Goal: Transaction & Acquisition: Purchase product/service

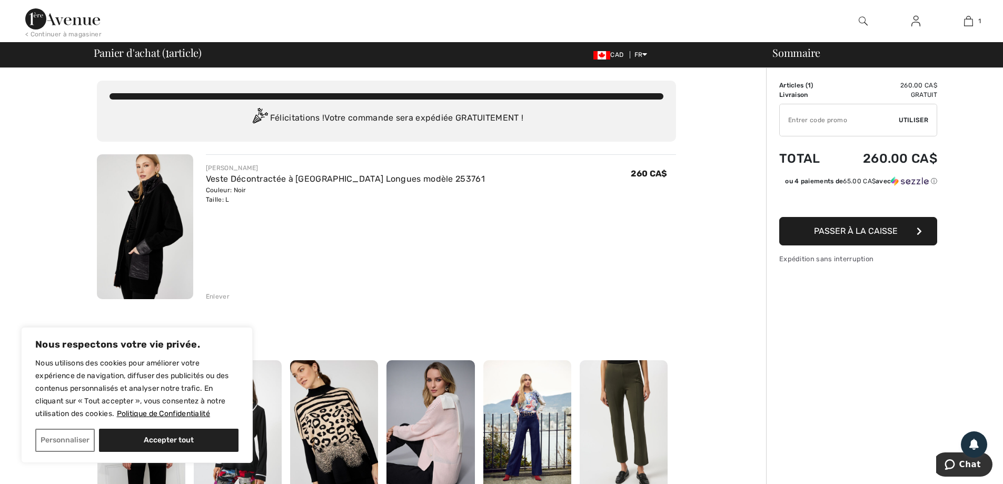
click at [802, 122] on input "TEXT" at bounding box center [839, 120] width 119 height 32
type input "NEW15"
click at [910, 115] on span "Utiliser" at bounding box center [913, 119] width 29 height 9
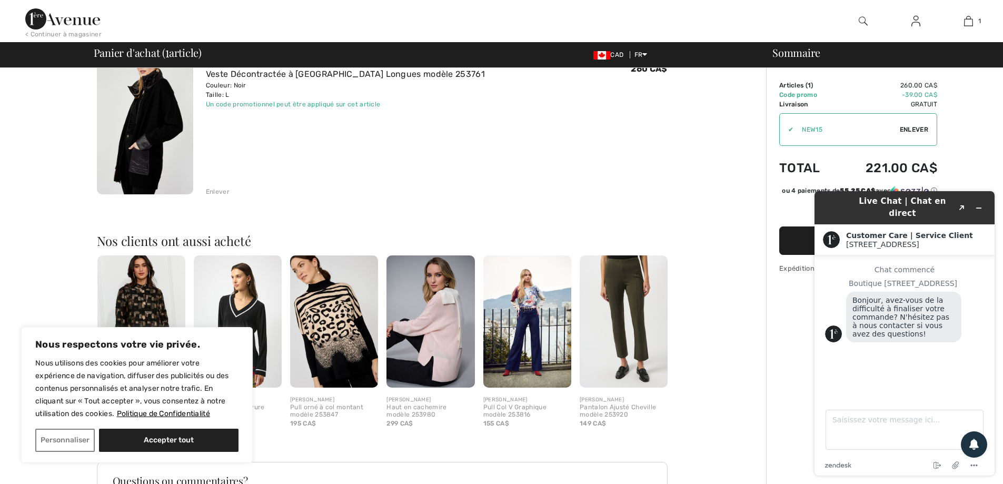
scroll to position [105, 0]
drag, startPoint x: 694, startPoint y: 172, endPoint x: 694, endPoint y: 164, distance: 7.9
click at [694, 168] on div "Vous n'êtes qu'à 0.00 CA$ de la LIVRAISON GRATUITE! Continuer à magasiner > Fél…" at bounding box center [386, 304] width 760 height 683
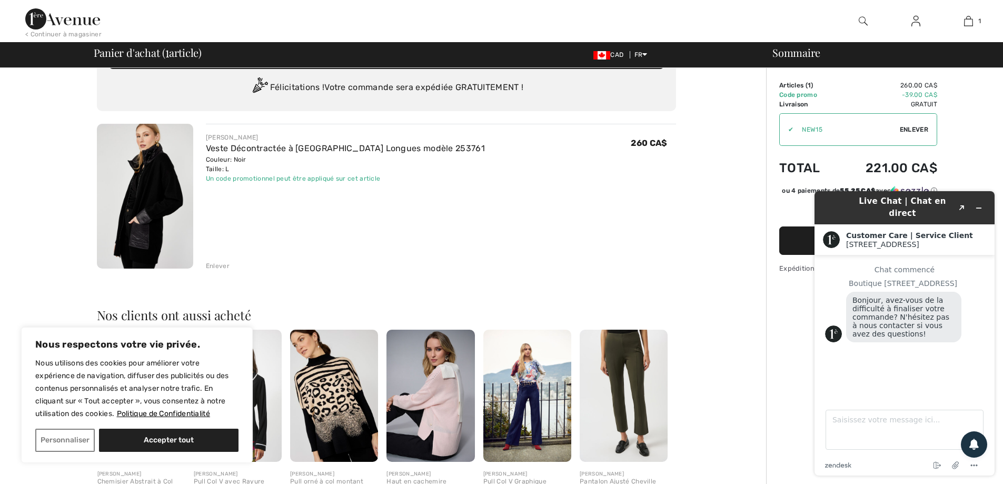
scroll to position [0, 0]
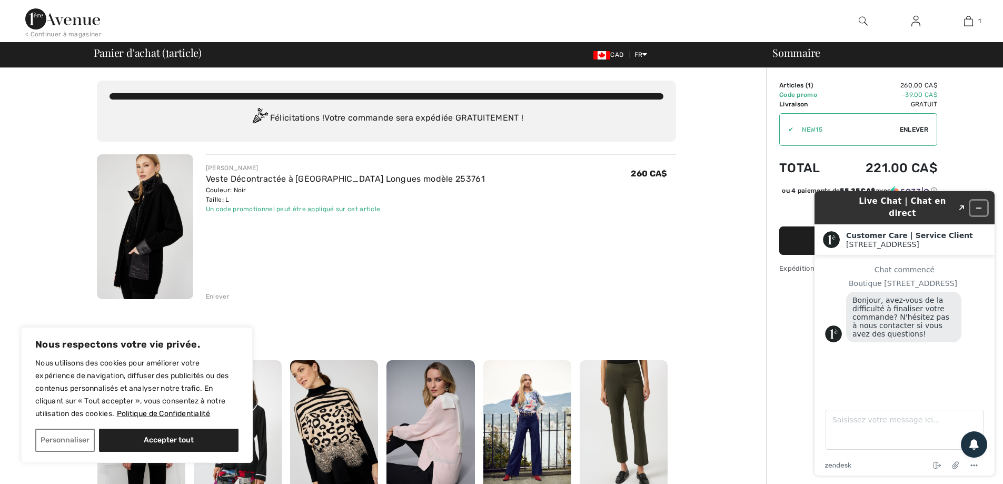
click at [978, 204] on icon "Réduire le widget" at bounding box center [978, 207] width 7 height 7
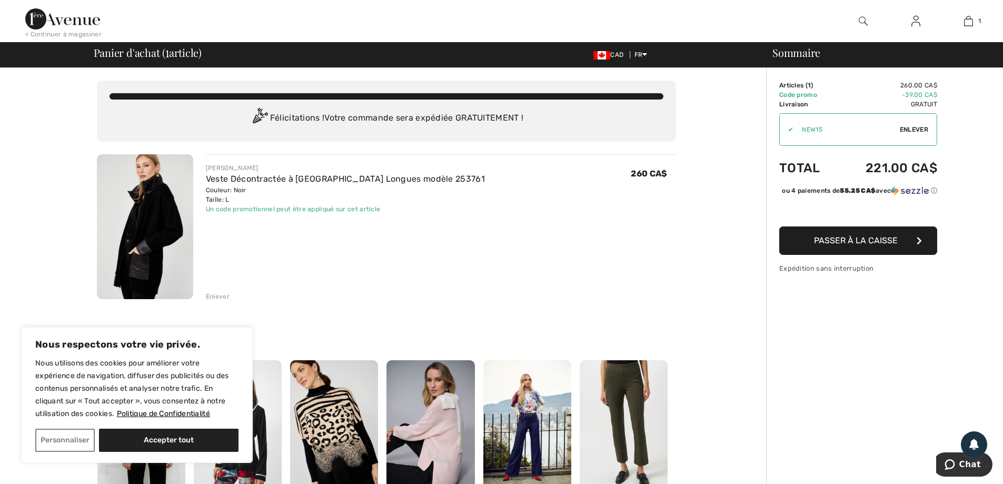
click at [867, 245] on span "Passer à la caisse" at bounding box center [856, 240] width 84 height 10
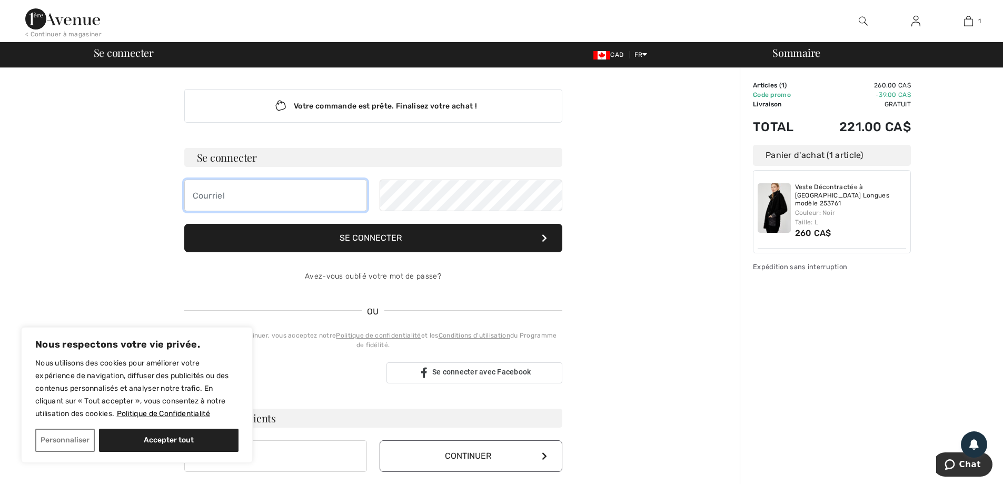
click at [214, 197] on input "email" at bounding box center [275, 196] width 183 height 32
type input "[EMAIL_ADDRESS][DOMAIN_NAME]"
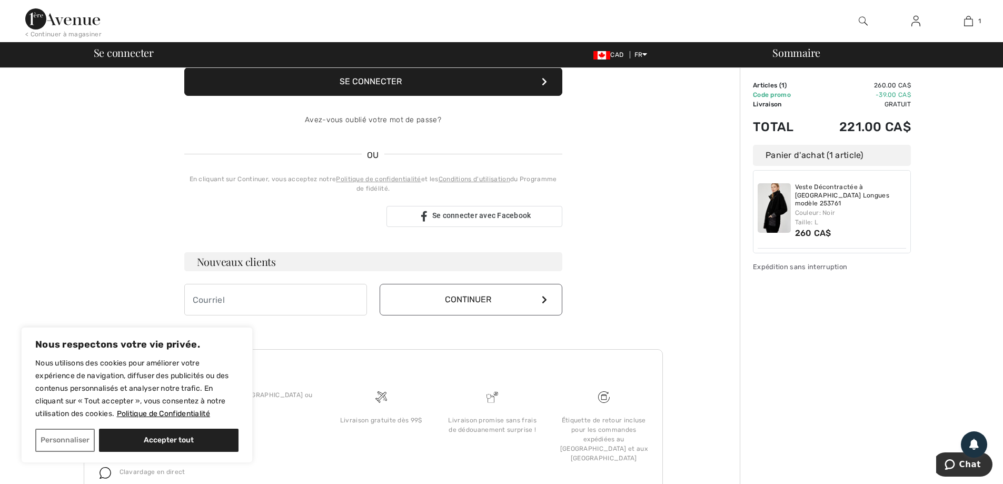
scroll to position [48, 0]
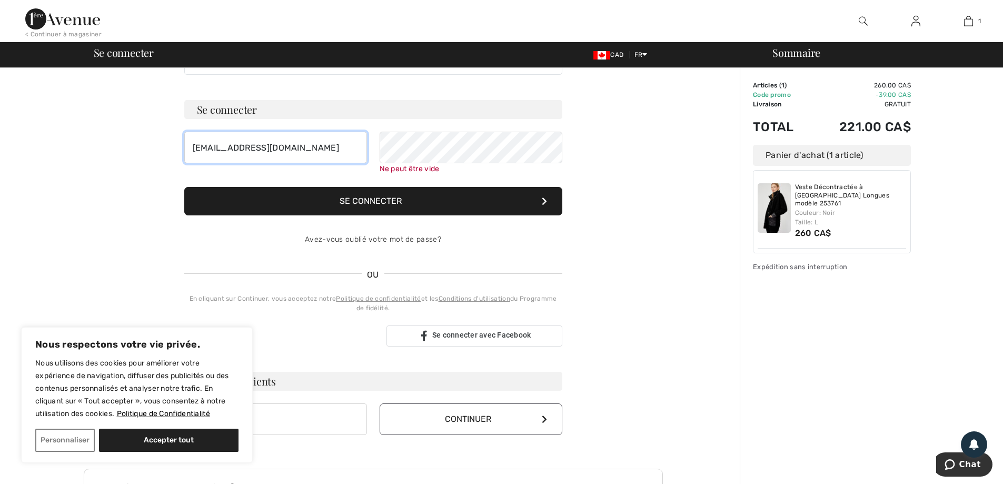
drag, startPoint x: 328, startPoint y: 150, endPoint x: 144, endPoint y: 152, distance: 183.8
click at [139, 153] on div "Votre commande est prête. Finalisez votre achat ! Se connecter EDITHPILOTE22@HO…" at bounding box center [373, 336] width 579 height 633
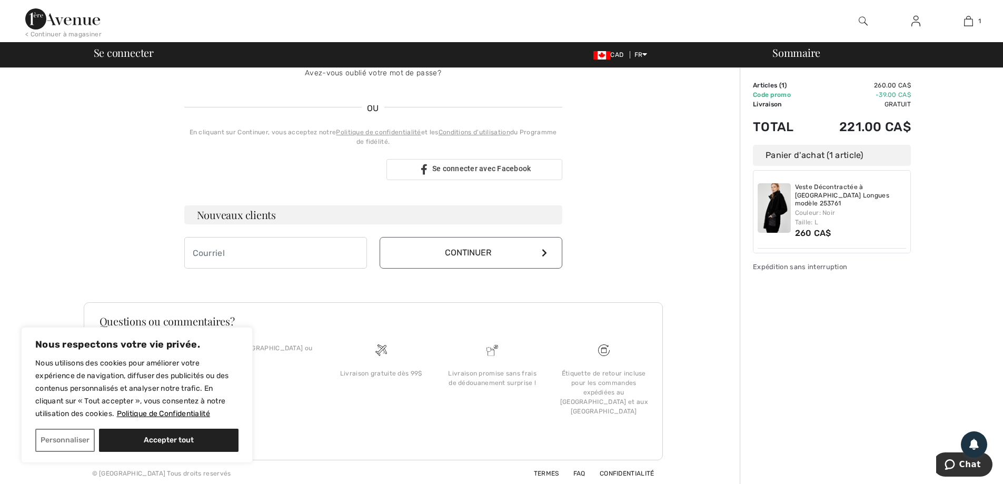
scroll to position [217, 0]
click at [221, 247] on input "email" at bounding box center [275, 250] width 183 height 32
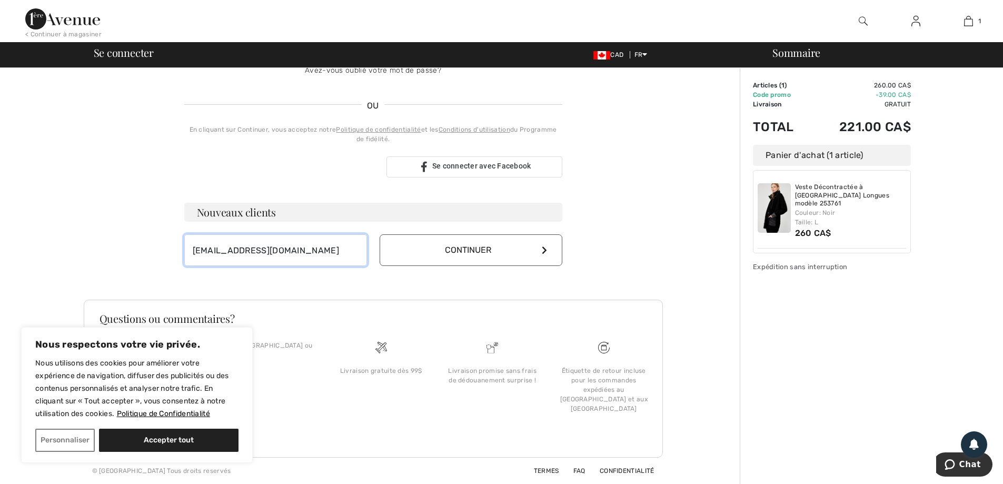
type input "[EMAIL_ADDRESS][DOMAIN_NAME]"
click at [531, 244] on button "Continuer" at bounding box center [471, 250] width 183 height 32
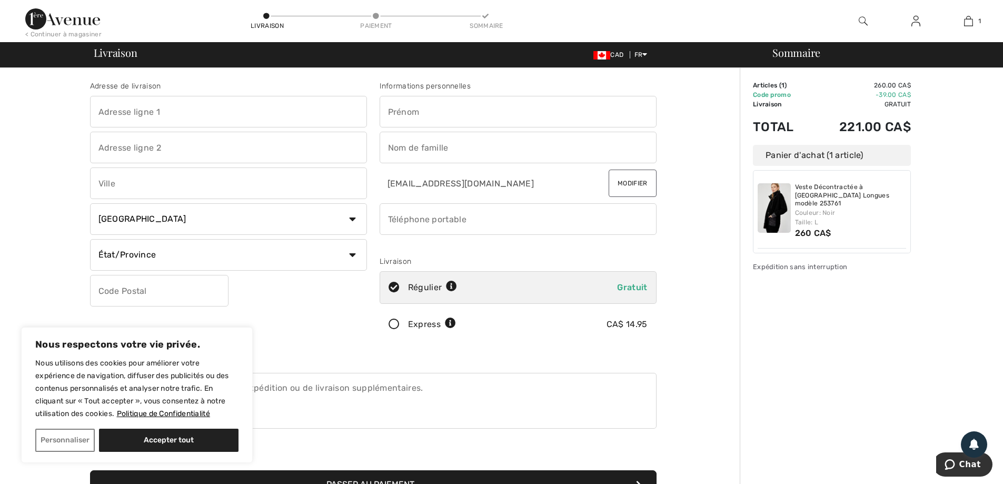
click at [136, 112] on input "text" at bounding box center [228, 112] width 277 height 32
type input "85 RTE DE LA GRANDE-POINTE"
click at [151, 187] on input "text" at bounding box center [228, 183] width 277 height 32
type input "STE-GENEVIÈVE-DE-BATISCAN"
click at [350, 250] on select "État/Province Alberta Colombie-Britannique Ile-du-Prince-Edward Manitoba Nouvea…" at bounding box center [228, 255] width 277 height 32
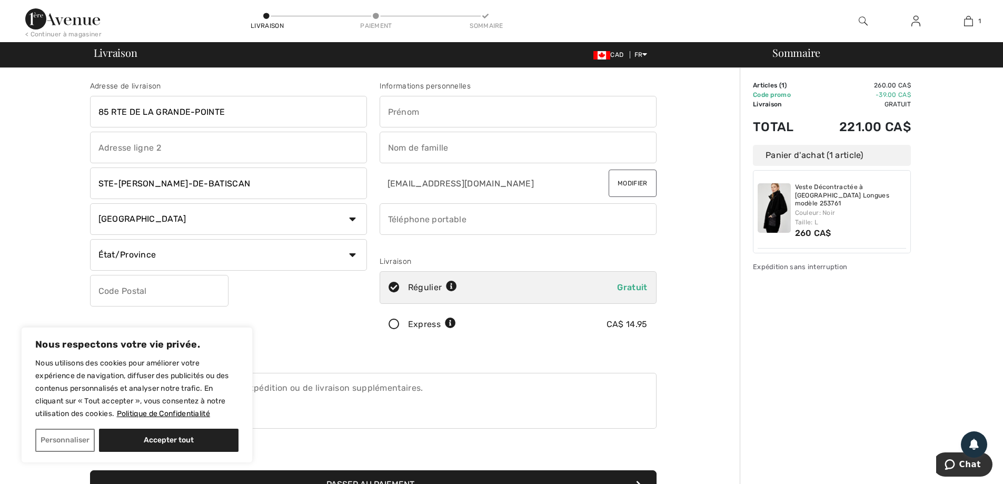
select select "QC"
click at [90, 239] on select "État/Province Alberta Colombie-Britannique Ile-du-Prince-Edward Manitoba Nouvea…" at bounding box center [228, 255] width 277 height 32
click at [154, 291] on input "text" at bounding box center [159, 291] width 138 height 32
type input "G0X2R0"
click at [415, 106] on input "text" at bounding box center [518, 112] width 277 height 32
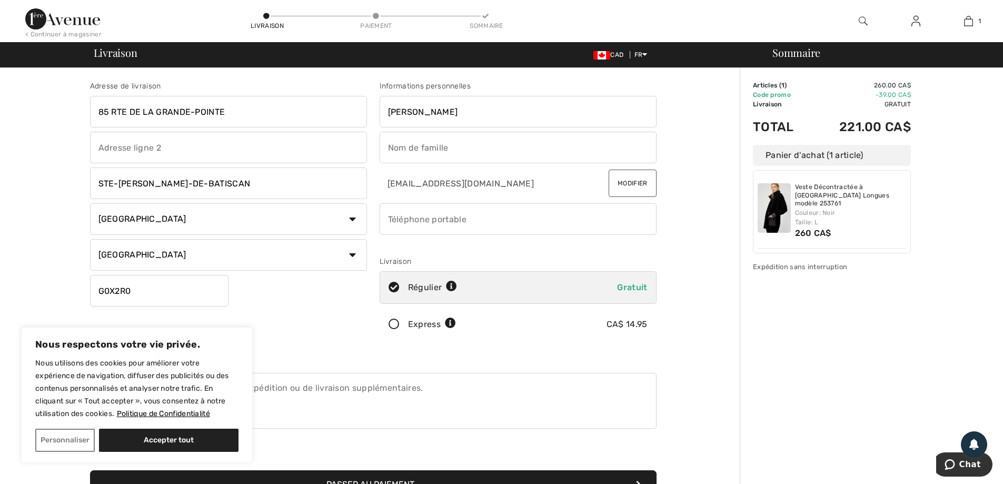
type input "EDITH"
click at [464, 140] on input "text" at bounding box center [518, 148] width 277 height 32
type input "PILOTE"
click at [398, 222] on input "phone" at bounding box center [518, 219] width 277 height 32
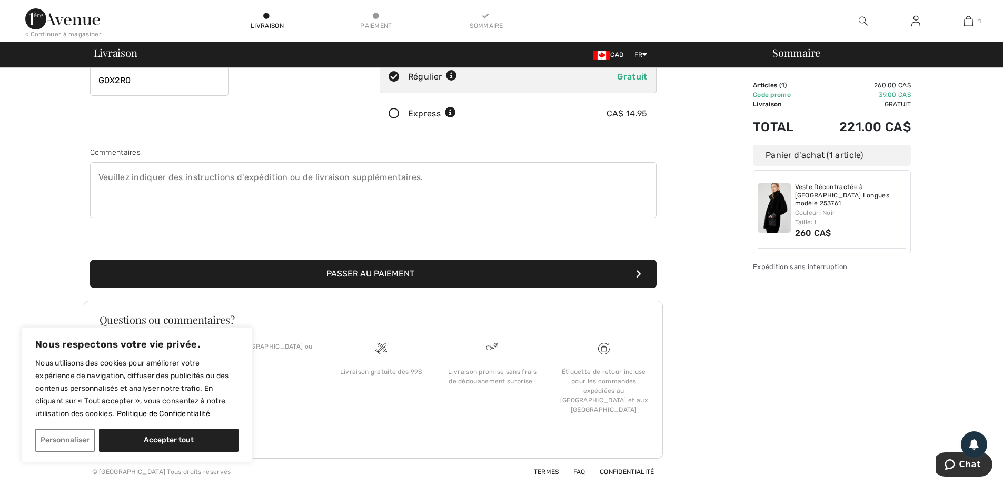
scroll to position [212, 0]
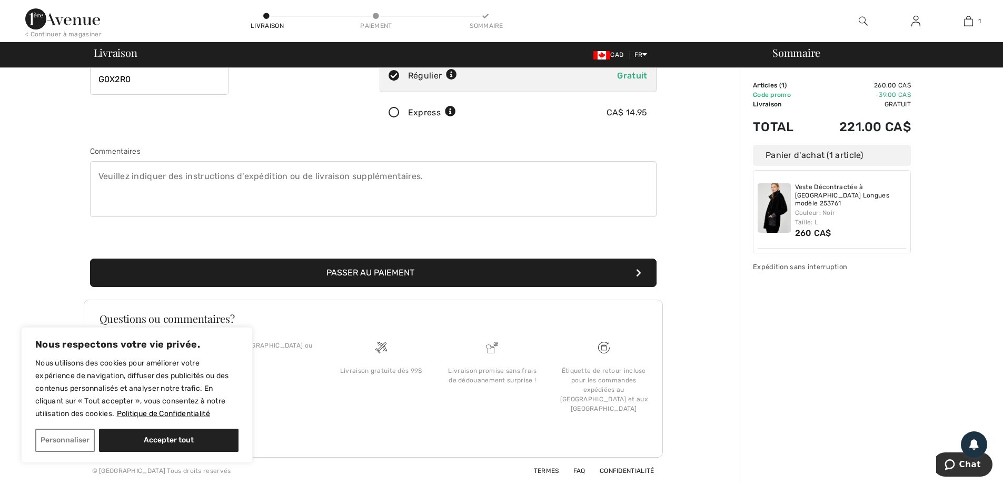
type input "8193758290"
click at [435, 273] on button "Passer au paiement" at bounding box center [373, 273] width 567 height 28
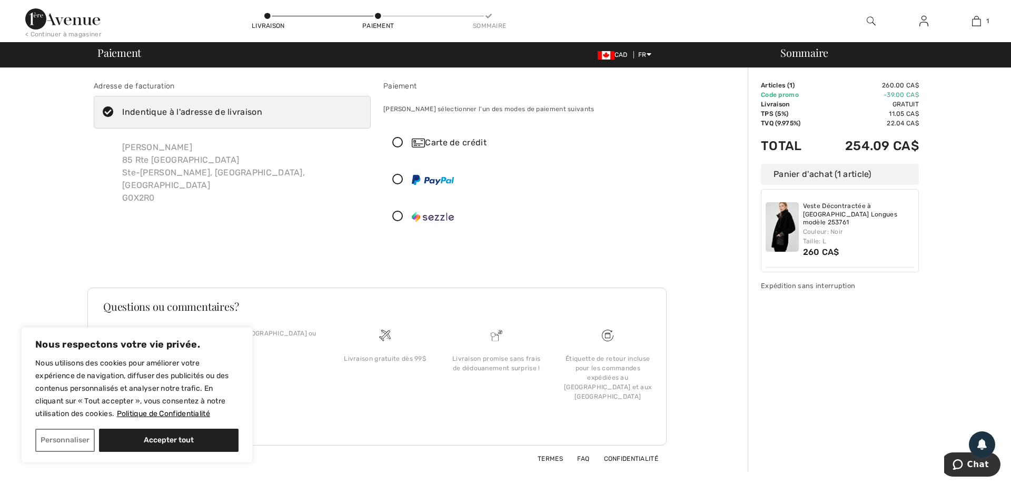
click at [400, 140] on icon at bounding box center [398, 142] width 28 height 11
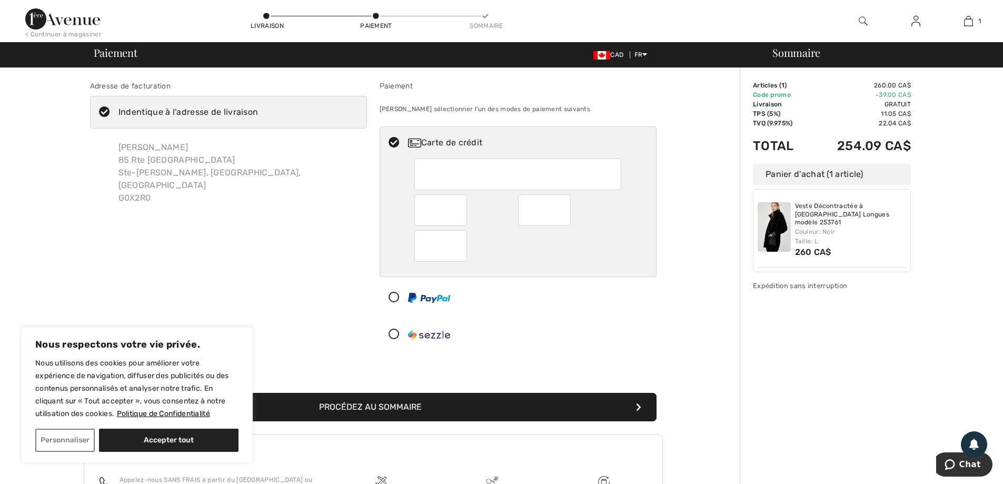
click at [432, 160] on div at bounding box center [517, 174] width 207 height 32
click at [444, 406] on button "Procédez au sommaire" at bounding box center [373, 407] width 567 height 28
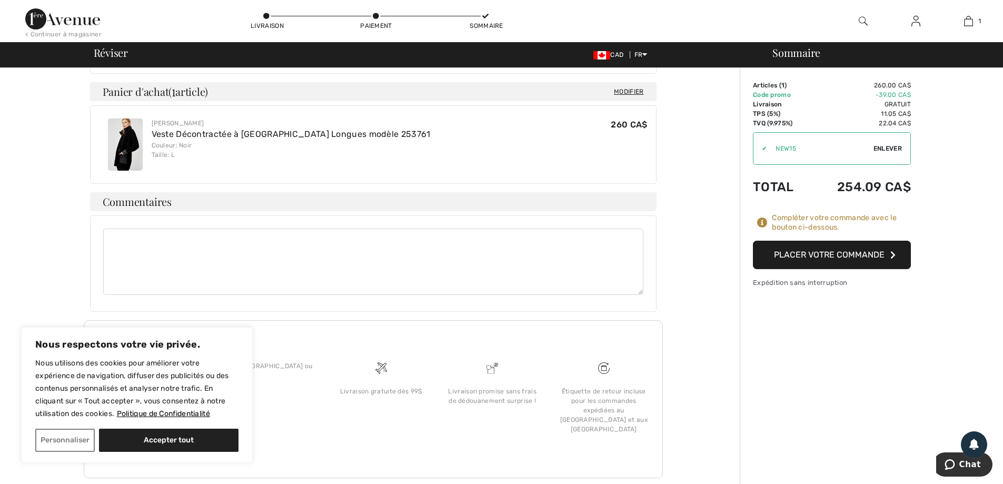
scroll to position [557, 0]
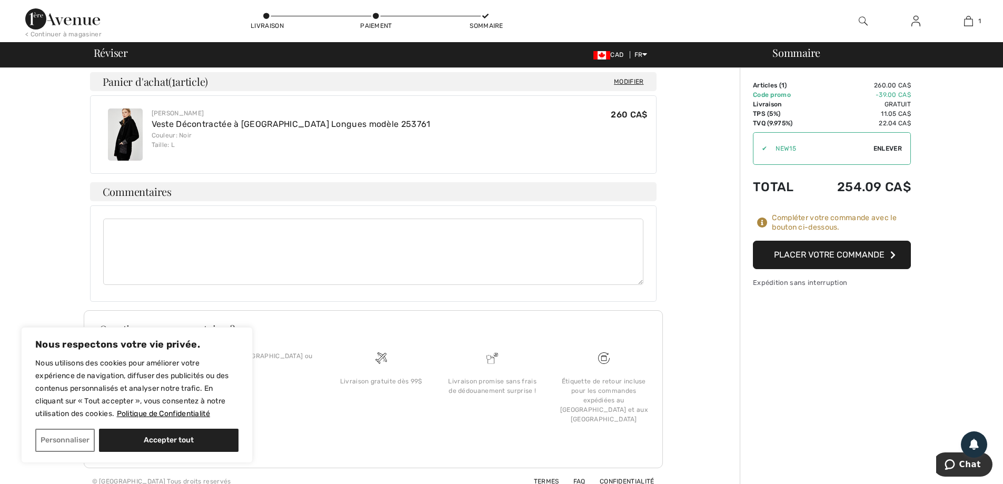
click at [819, 262] on button "Placer votre commande" at bounding box center [832, 255] width 158 height 28
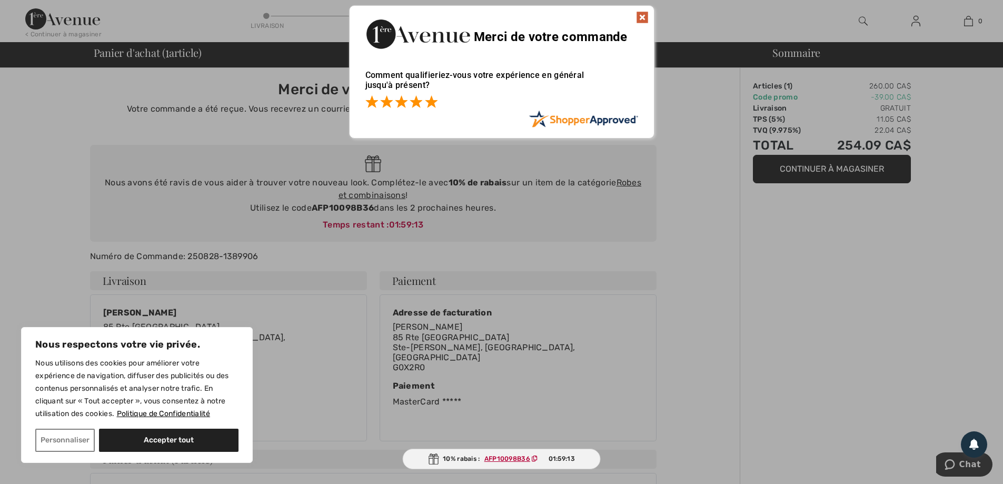
click at [430, 101] on span at bounding box center [431, 101] width 13 height 13
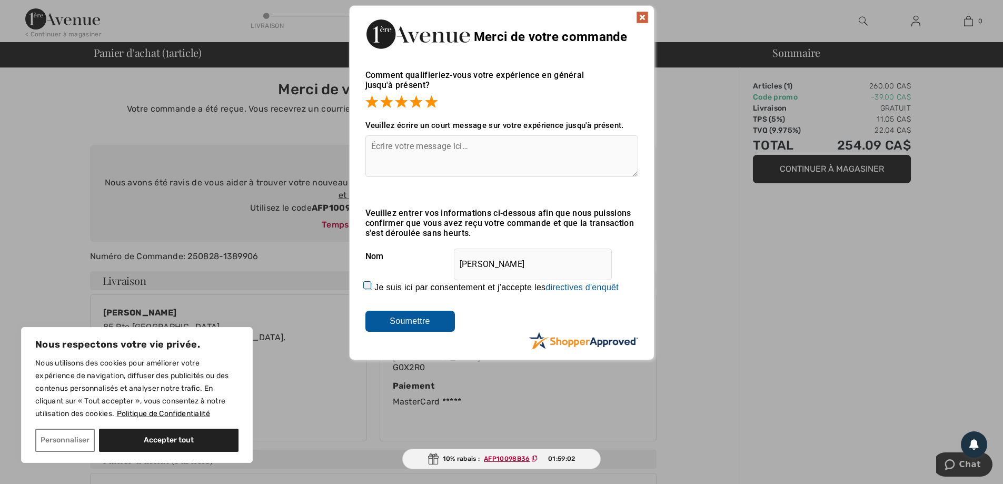
click at [368, 285] on input "Je suis ici par consentement et j'accepte les En soumettant une évaluation, vou…" at bounding box center [368, 286] width 7 height 7
checkbox input "true"
click at [403, 319] on input "Soumettre" at bounding box center [410, 321] width 90 height 21
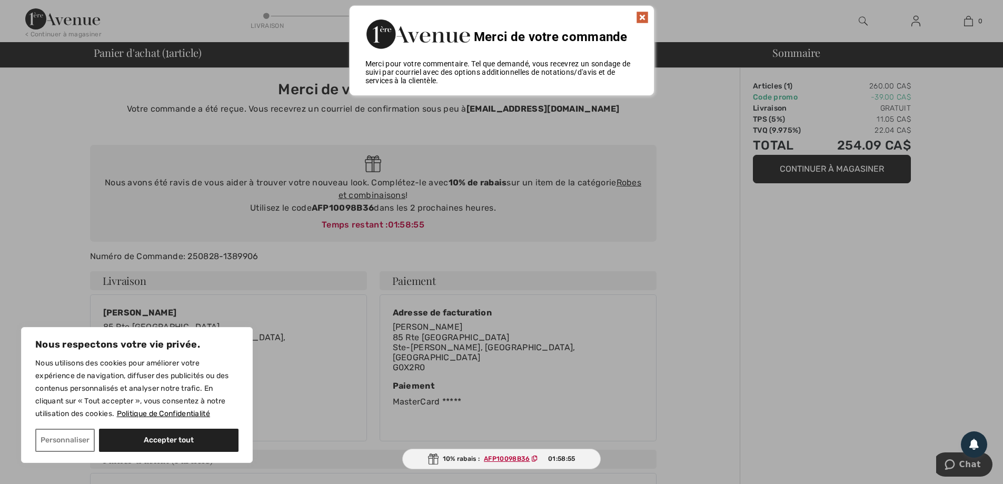
click at [641, 16] on img at bounding box center [642, 17] width 13 height 13
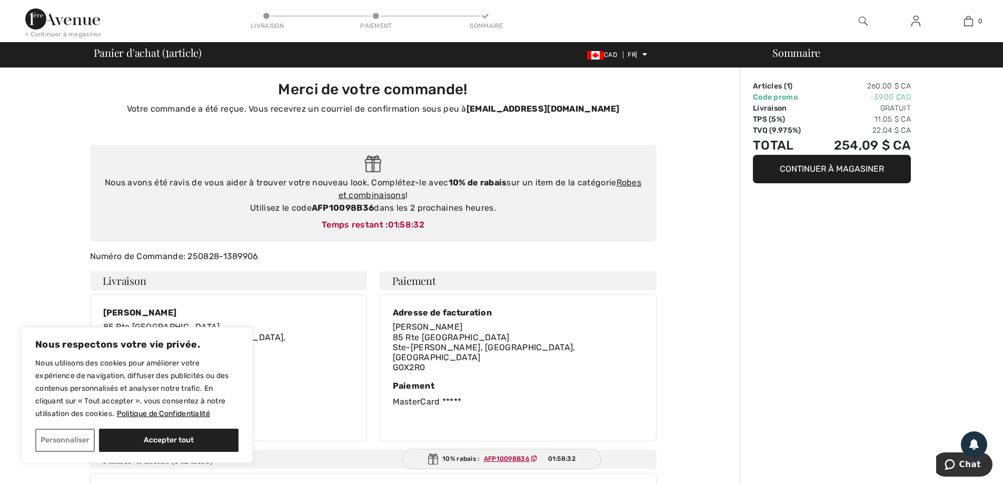
click at [46, 259] on div "Merci de votre commande! Votre commande a été reçue. Vous recevrez un courriel …" at bounding box center [372, 406] width 733 height 676
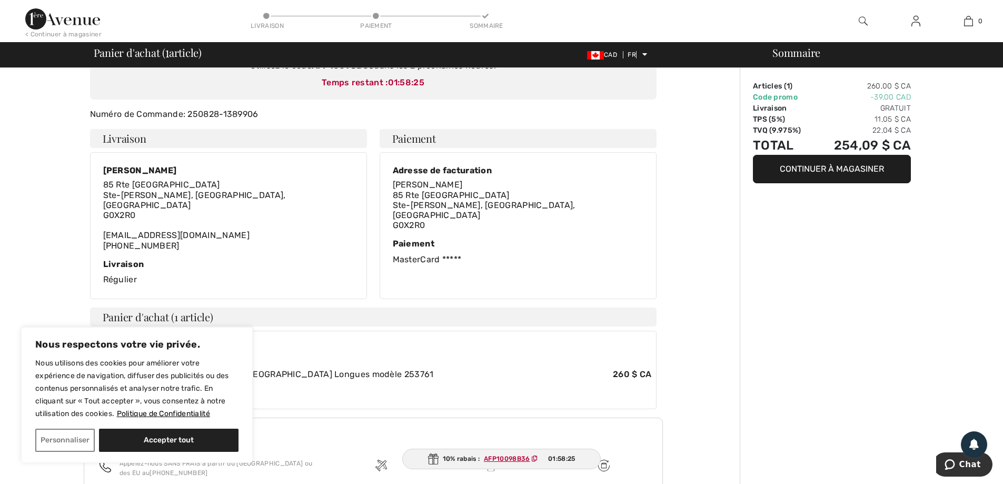
scroll to position [39, 0]
